Goal: Transaction & Acquisition: Book appointment/travel/reservation

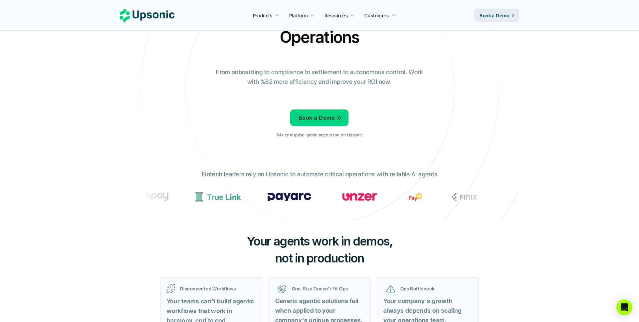
scroll to position [82, 0]
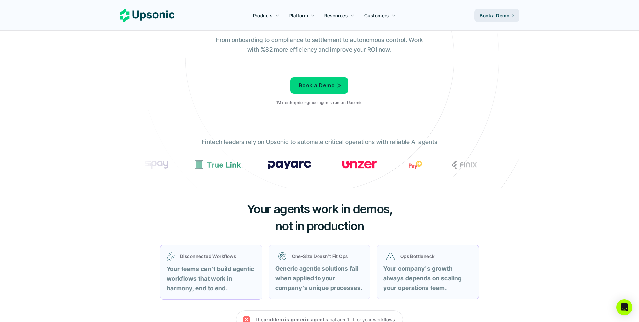
click at [311, 139] on p "Fintech leaders rely on Upsonic to automate critical operations with reliable A…" at bounding box center [320, 143] width 236 height 10
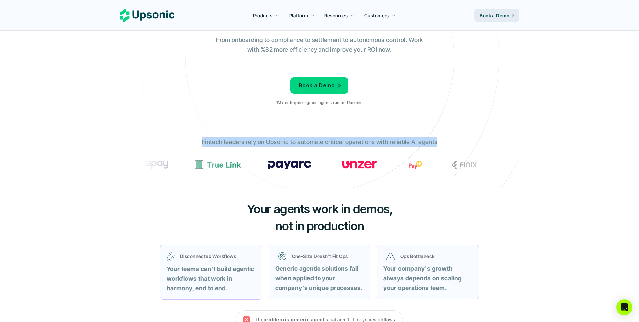
click at [311, 139] on p "Fintech leaders rely on Upsonic to automate critical operations with reliable A…" at bounding box center [320, 143] width 236 height 10
click at [306, 129] on div at bounding box center [306, 129] width 0 height 0
click at [309, 139] on p "Fintech leaders rely on Upsonic to automate critical operations with reliable A…" at bounding box center [320, 143] width 236 height 10
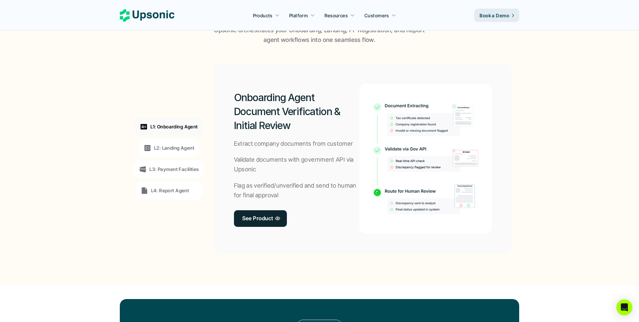
scroll to position [508, 0]
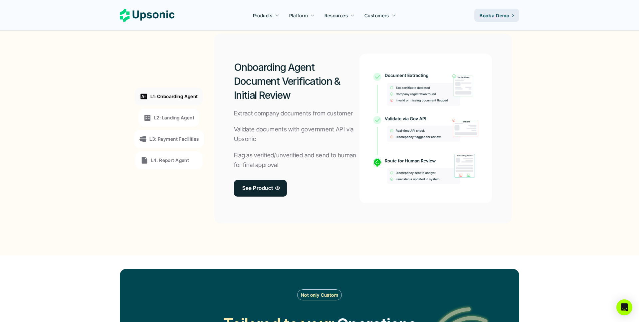
click at [175, 114] on p "L2: Landing Agent" at bounding box center [174, 117] width 40 height 7
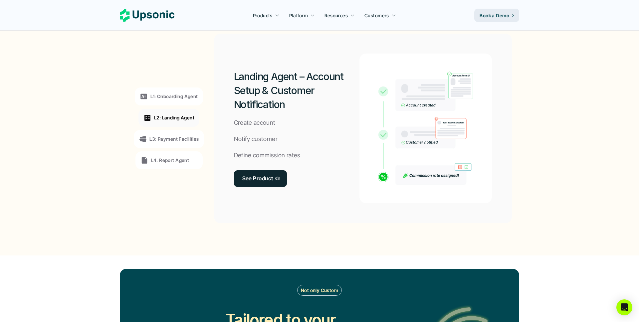
click at [174, 133] on div "L3: Payment Facilities" at bounding box center [169, 139] width 70 height 18
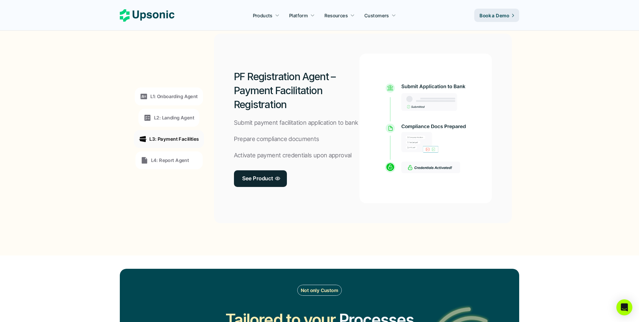
click at [173, 164] on div "L4: Report Agent" at bounding box center [165, 161] width 49 height 8
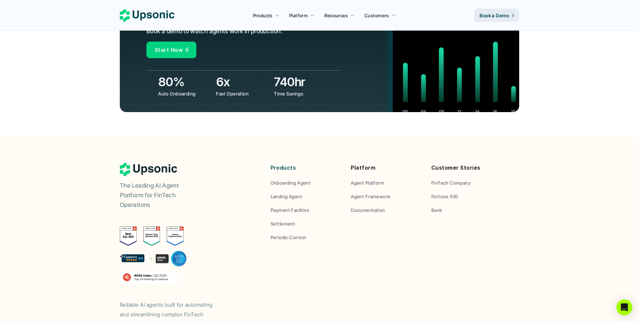
scroll to position [2461, 0]
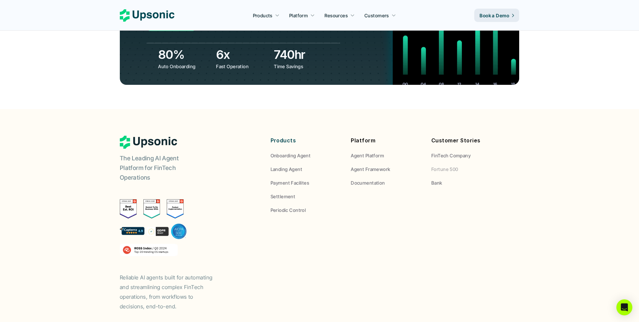
click at [444, 166] on p "Fortune 500" at bounding box center [445, 169] width 27 height 7
click at [438, 180] on p "Bank" at bounding box center [437, 183] width 11 height 7
click at [440, 152] on p "FinTech Company" at bounding box center [451, 155] width 39 height 7
click at [375, 152] on p "Agent Platform" at bounding box center [367, 155] width 33 height 7
click at [376, 166] on p "Agent Framework" at bounding box center [370, 169] width 39 height 7
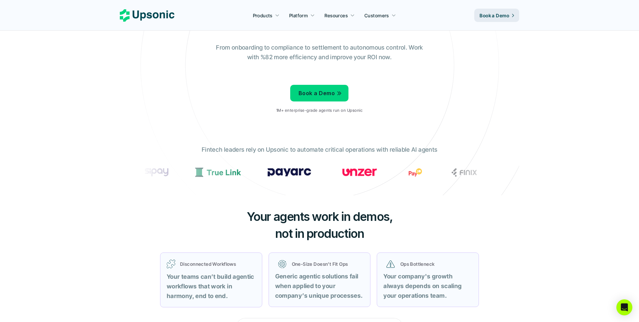
scroll to position [0, 0]
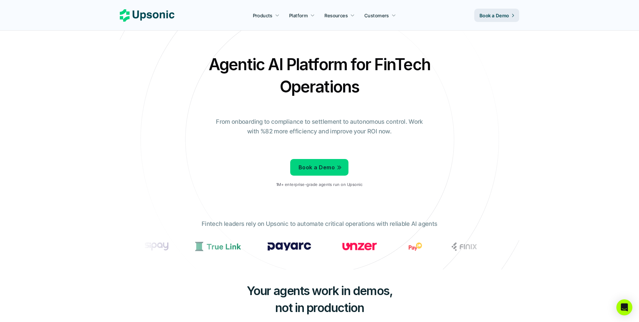
click at [492, 13] on p "Book a Demo" at bounding box center [495, 15] width 30 height 7
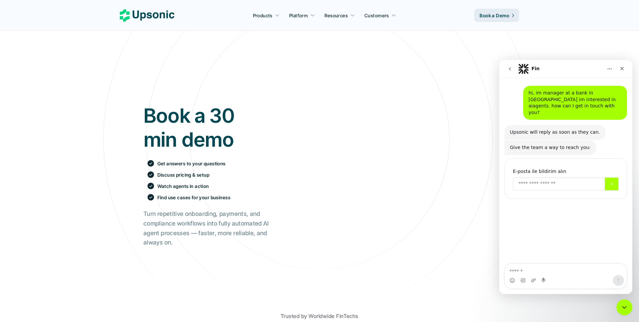
click at [536, 180] on input "Enter your email" at bounding box center [559, 184] width 92 height 13
click at [622, 68] on icon "Kapat" at bounding box center [622, 68] width 5 height 5
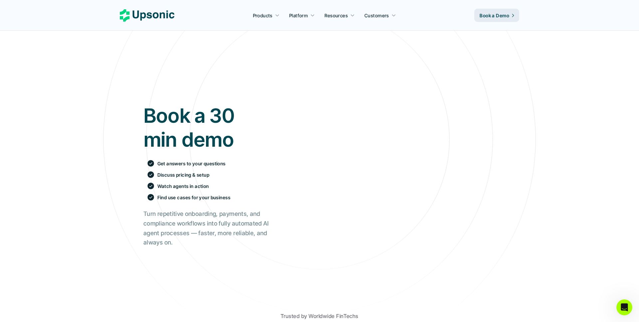
click at [554, 136] on div "Book a 30 min demo Get answers to your questions Discuss pricing & setup Watch …" at bounding box center [319, 211] width 629 height 316
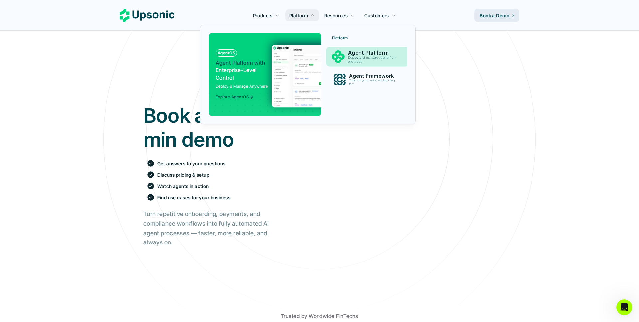
click at [357, 59] on p "Deploy and manage agents from one place" at bounding box center [373, 60] width 51 height 8
click at [311, 58] on img at bounding box center [337, 76] width 130 height 63
click at [359, 50] on p "Agent Platform" at bounding box center [374, 53] width 50 height 6
click at [353, 85] on p "Onboard your customers lightning fast" at bounding box center [373, 82] width 49 height 7
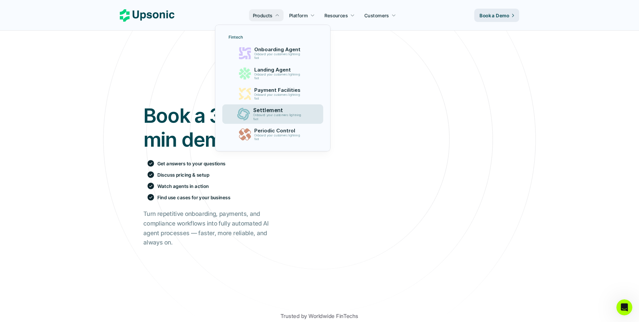
click at [304, 118] on p "Onboard your customers lightning fast" at bounding box center [278, 118] width 51 height 8
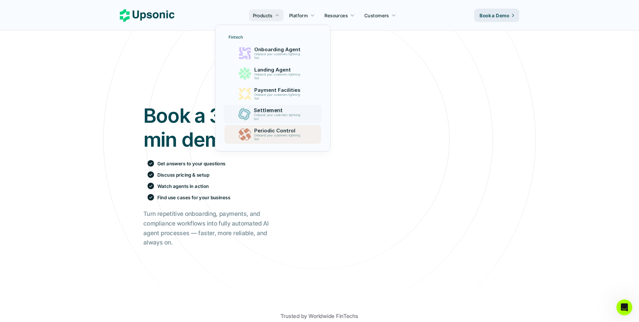
click at [300, 135] on p "Onboard your customers lightning fast" at bounding box center [278, 137] width 49 height 7
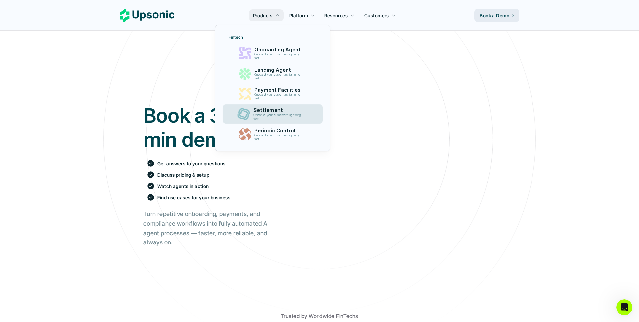
click at [299, 115] on p "Onboard your customers lightning fast" at bounding box center [278, 118] width 51 height 8
